Goal: Find specific page/section: Find specific page/section

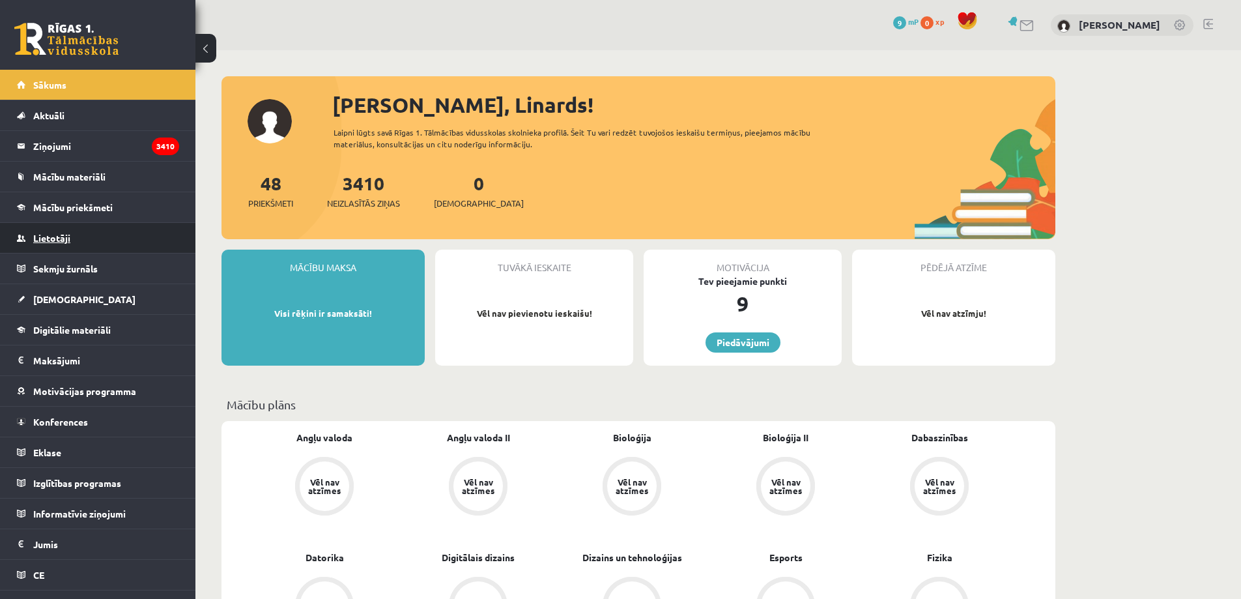
click at [57, 226] on link "Lietotāji" at bounding box center [98, 238] width 162 height 30
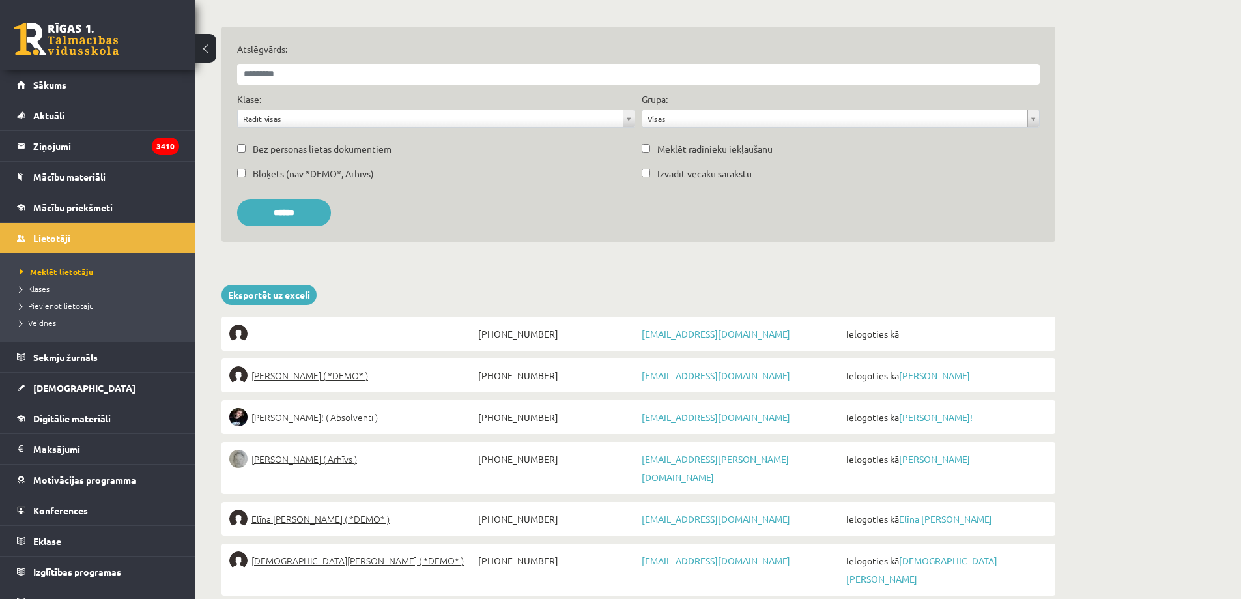
scroll to position [130, 0]
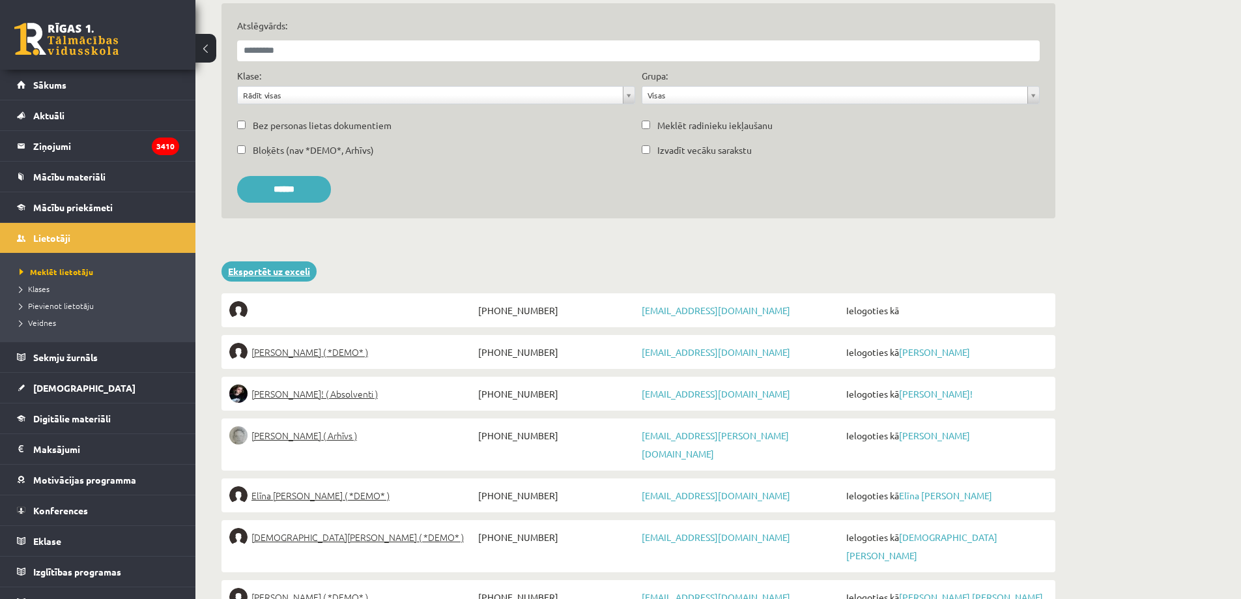
click at [270, 270] on link "Eksportēt uz exceli" at bounding box center [269, 271] width 95 height 20
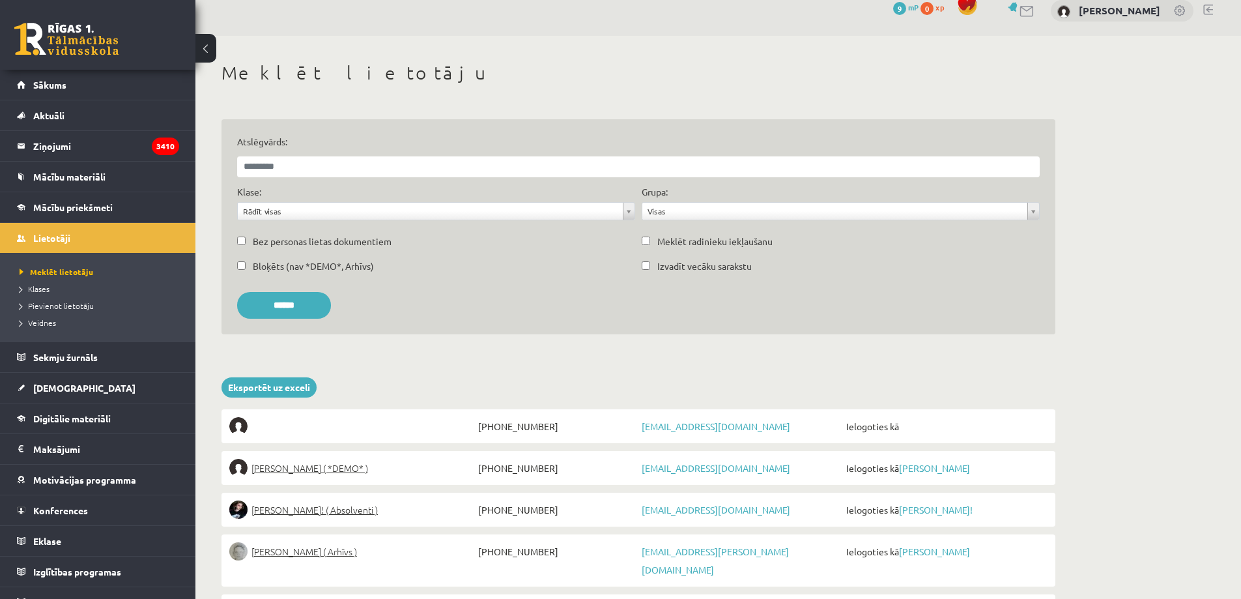
scroll to position [0, 0]
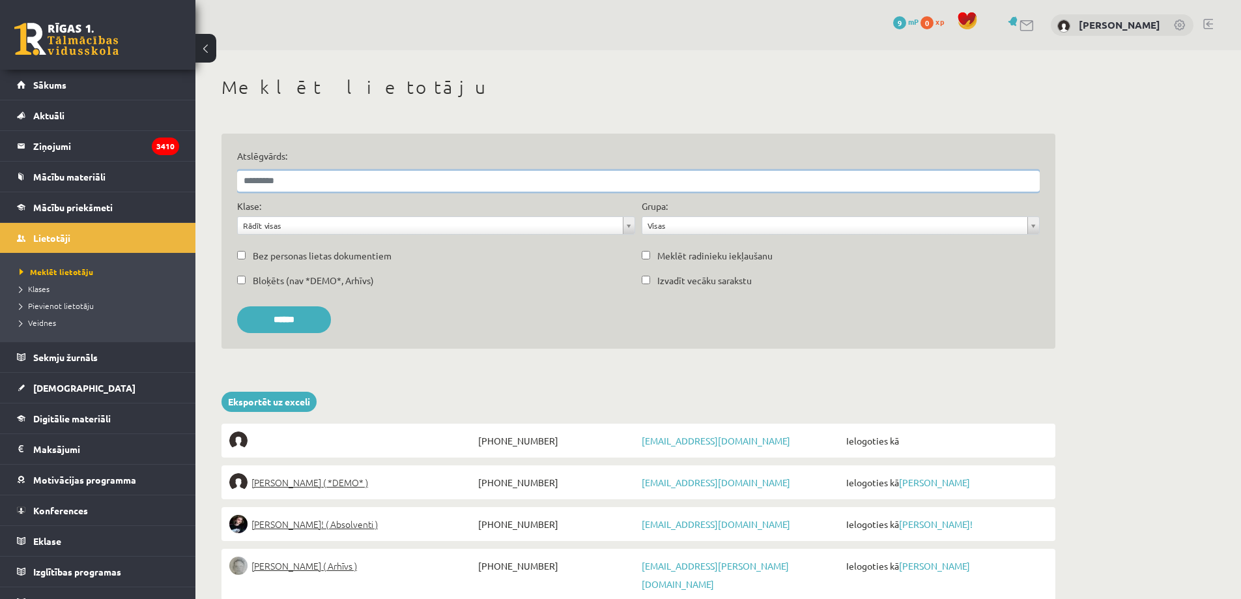
click at [379, 188] on input "Atslēgvārds:" at bounding box center [638, 181] width 803 height 21
type input "*"
click at [237, 306] on input "******" at bounding box center [284, 319] width 94 height 27
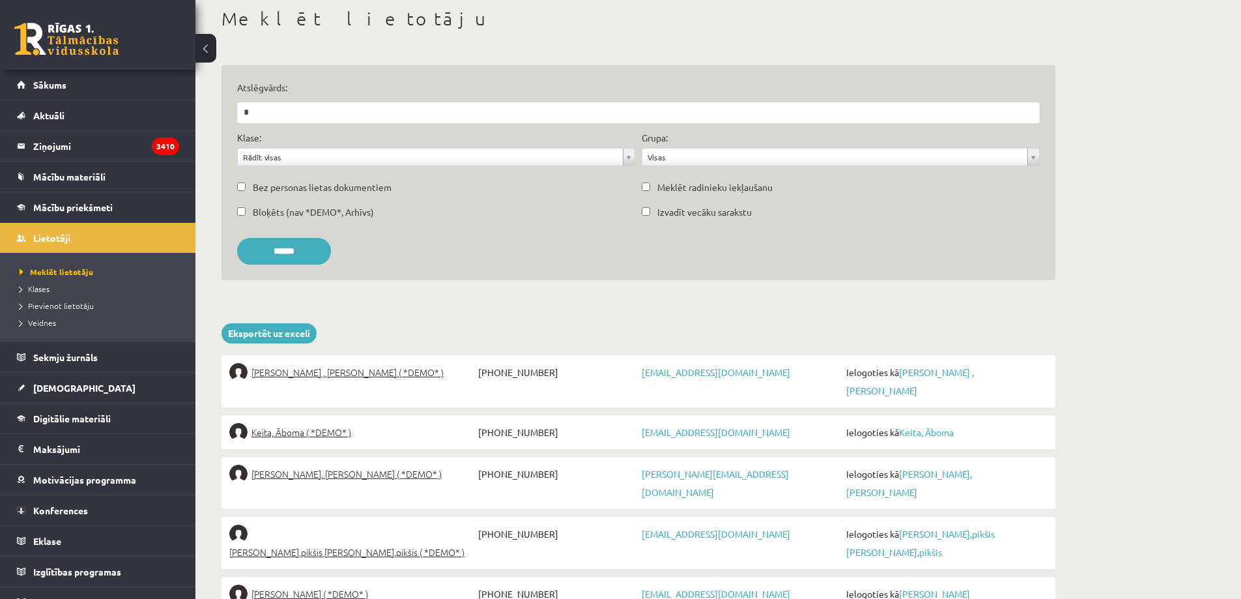
scroll to position [65, 0]
